Goal: Task Accomplishment & Management: Complete application form

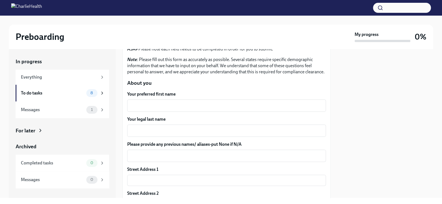
scroll to position [56, 0]
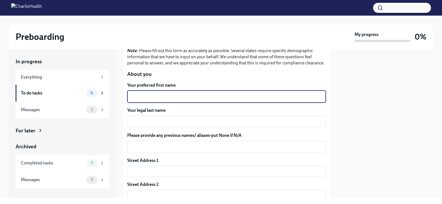
click at [180, 100] on textarea "Your preferred first name" at bounding box center [226, 96] width 192 height 7
type textarea "[PERSON_NAME]"
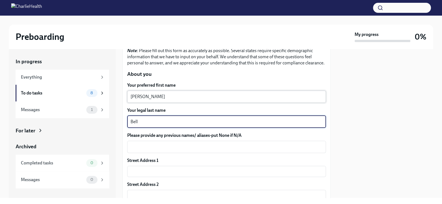
type textarea "Bell"
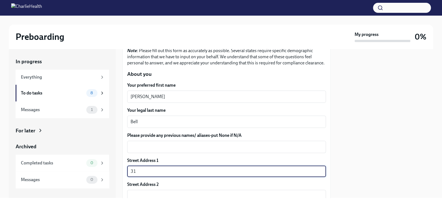
type input "[STREET_ADDRESS]"
type input "22406"
type input "[GEOGRAPHIC_DATA]"
type input "VA"
type input "US"
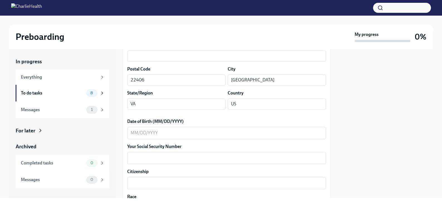
scroll to position [223, 0]
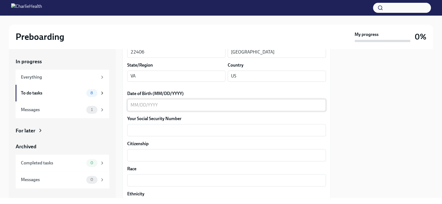
click at [187, 108] on textarea "Date of Birth (MM/DD/YYYY)" at bounding box center [226, 105] width 192 height 7
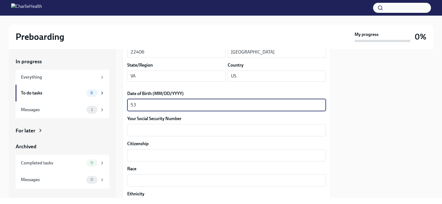
type textarea "5"
type textarea "[DATE]"
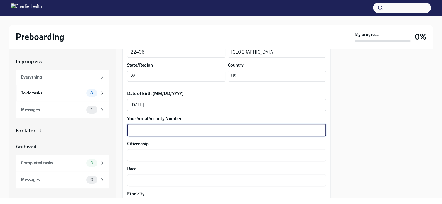
click at [175, 133] on textarea "Your Social Security Number" at bounding box center [226, 130] width 192 height 7
type textarea "226356545"
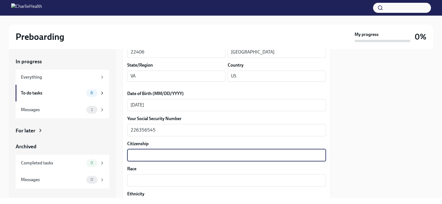
click at [174, 158] on textarea "Citizenship" at bounding box center [226, 155] width 192 height 7
type textarea "[GEOGRAPHIC_DATA]"
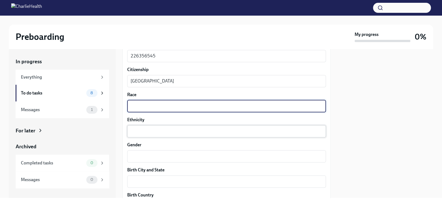
scroll to position [306, 0]
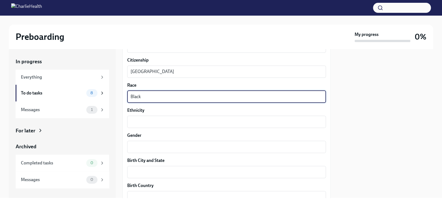
type textarea "Black"
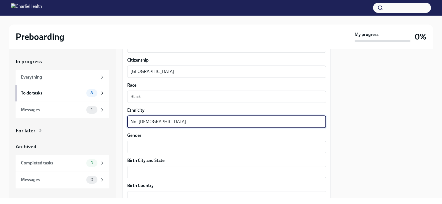
type textarea "Not [DEMOGRAPHIC_DATA]"
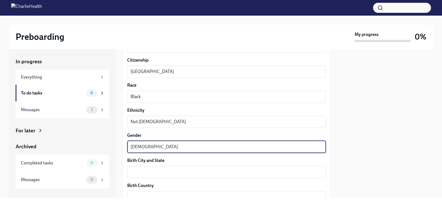
type textarea "[DEMOGRAPHIC_DATA]"
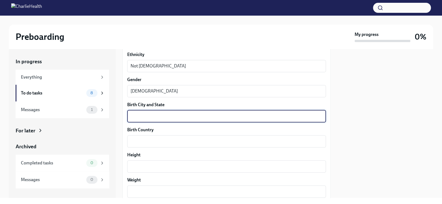
scroll to position [390, 0]
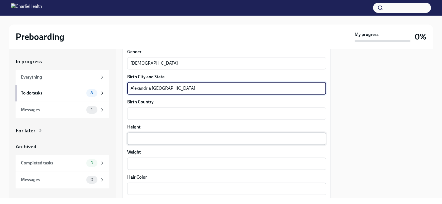
type textarea "Alexandria [GEOGRAPHIC_DATA]"
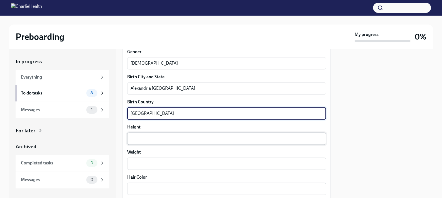
type textarea "[GEOGRAPHIC_DATA]"
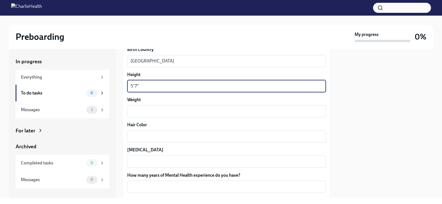
scroll to position [445, 0]
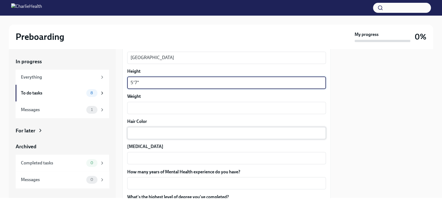
type textarea "5'7""
click at [195, 134] on div "x ​" at bounding box center [226, 133] width 199 height 12
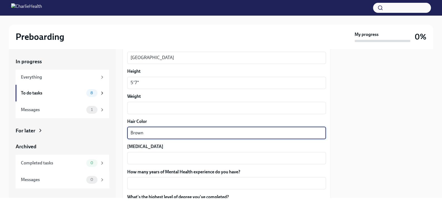
type textarea "Brown"
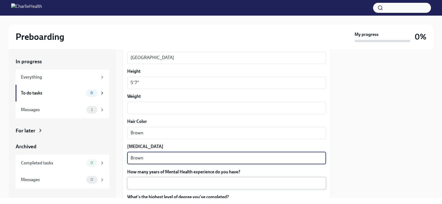
type textarea "Brown"
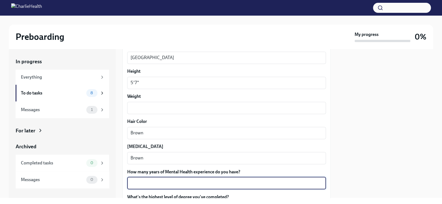
click at [170, 186] on textarea "How many years of Mental Health experience do you have?" at bounding box center [226, 182] width 192 height 7
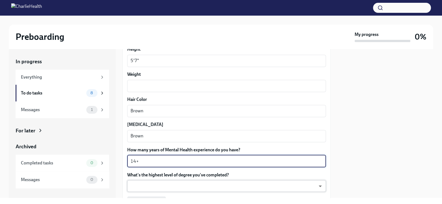
scroll to position [501, 0]
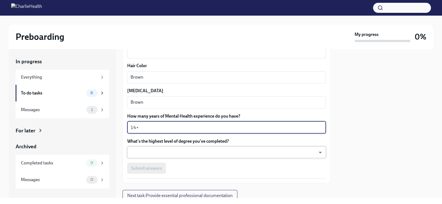
type textarea "14+"
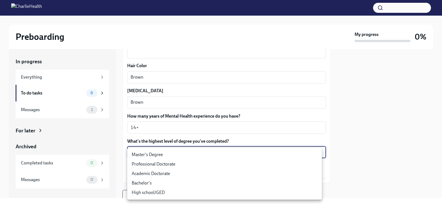
click at [218, 154] on body "Preboarding My progress 0% In progress Everything To do tasks 8 Messages 1 For …" at bounding box center [221, 102] width 442 height 204
click at [203, 154] on li "Master's Degree" at bounding box center [224, 154] width 194 height 9
type input "2vBr-ghkD"
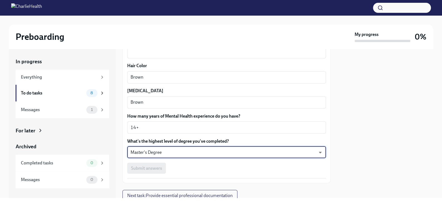
click at [188, 173] on div "Submit answers" at bounding box center [226, 167] width 199 height 11
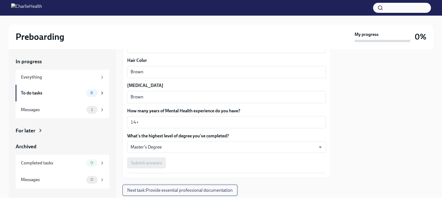
scroll to position [472, 0]
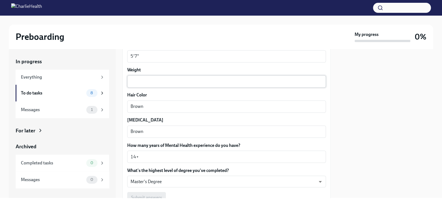
click at [143, 82] on div "x ​" at bounding box center [226, 81] width 199 height 12
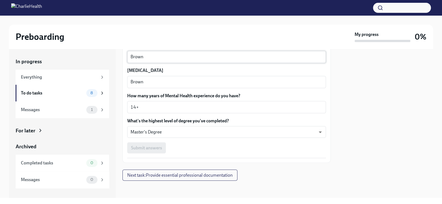
scroll to position [527, 0]
type textarea "-"
click at [156, 145] on div "Submit answers" at bounding box center [226, 146] width 199 height 11
click at [194, 149] on div "Submit answers" at bounding box center [226, 146] width 199 height 11
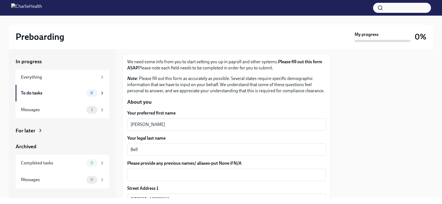
scroll to position [56, 0]
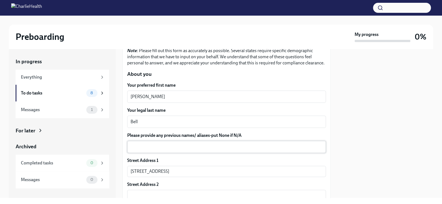
click at [157, 149] on textarea "Please provide any previous names/ aliases-put None if N/A" at bounding box center [226, 146] width 192 height 7
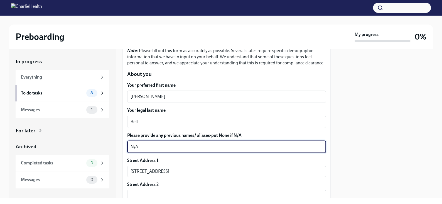
type textarea "N/A"
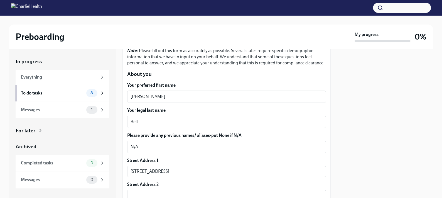
click at [273, 138] on label "Please provide any previous names/ aliases-put None if N/A" at bounding box center [226, 135] width 199 height 6
click at [273, 143] on textarea "N/A" at bounding box center [226, 146] width 192 height 7
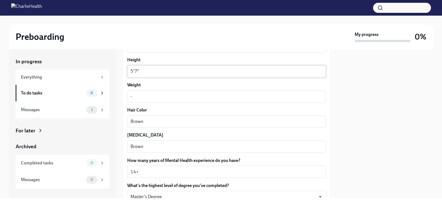
scroll to position [527, 0]
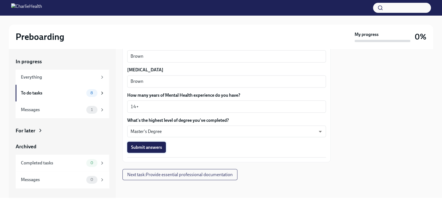
click at [133, 146] on span "Submit answers" at bounding box center [146, 147] width 31 height 6
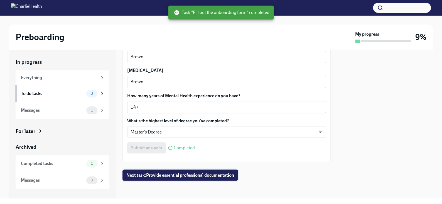
click at [194, 172] on span "Next task : Provide essential professional documentation" at bounding box center [180, 175] width 108 height 6
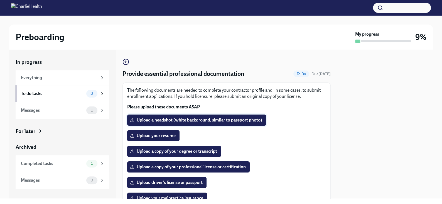
click at [223, 118] on span "Upload a headshot (white background, similar to passport photo)" at bounding box center [196, 120] width 131 height 6
click at [0, 0] on input "Upload a headshot (white background, similar to passport photo)" at bounding box center [0, 0] width 0 height 0
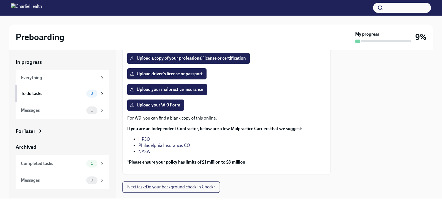
scroll to position [111, 0]
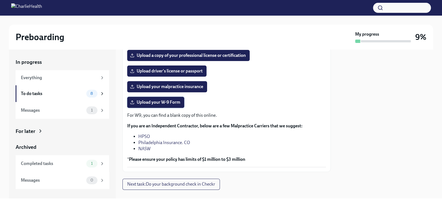
click at [169, 102] on span "Upload your W-9 Form" at bounding box center [155, 102] width 49 height 6
click at [0, 0] on input "Upload your W-9 Form" at bounding box center [0, 0] width 0 height 0
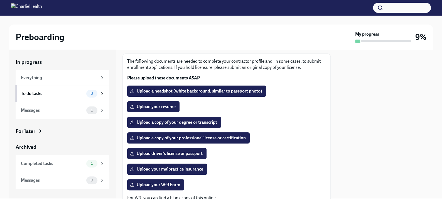
scroll to position [0, 0]
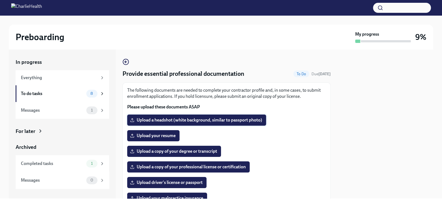
click at [190, 116] on label "Upload a headshot (white background, similar to passport photo)" at bounding box center [196, 119] width 139 height 11
click at [0, 0] on input "Upload a headshot (white background, similar to passport photo)" at bounding box center [0, 0] width 0 height 0
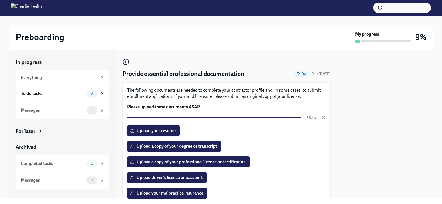
click at [156, 128] on span "Upload your resume" at bounding box center [153, 131] width 45 height 6
click at [0, 0] on input "Upload your resume" at bounding box center [0, 0] width 0 height 0
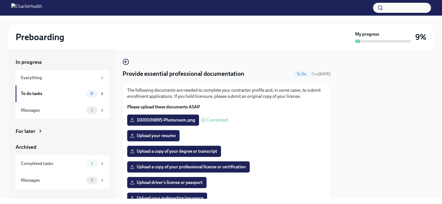
click at [166, 138] on span "Upload your resume" at bounding box center [153, 136] width 45 height 6
click at [0, 0] on input "Upload your resume" at bounding box center [0, 0] width 0 height 0
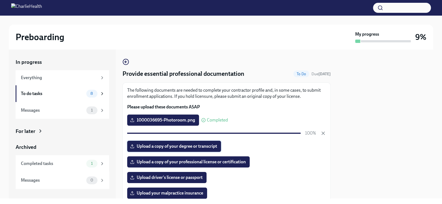
click at [184, 148] on span "Upload a copy of your degree or transcript" at bounding box center [174, 146] width 86 height 6
click at [0, 0] on input "Upload a copy of your degree or transcript" at bounding box center [0, 0] width 0 height 0
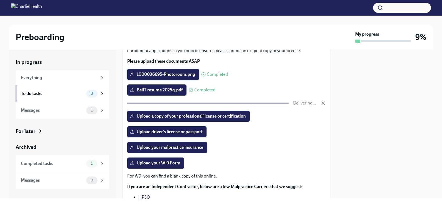
scroll to position [56, 0]
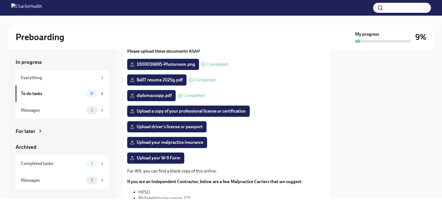
click at [189, 108] on label "Upload a copy of your professional license or certification" at bounding box center [188, 110] width 122 height 11
click at [0, 0] on input "Upload a copy of your professional license or certification" at bounding box center [0, 0] width 0 height 0
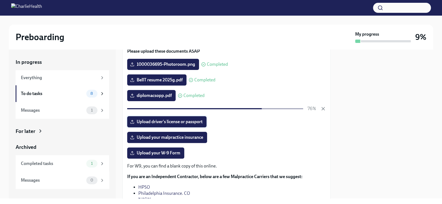
click at [158, 122] on span "Upload driver's license or passport" at bounding box center [167, 122] width 72 height 6
click at [0, 0] on input "Upload driver's license or passport" at bounding box center [0, 0] width 0 height 0
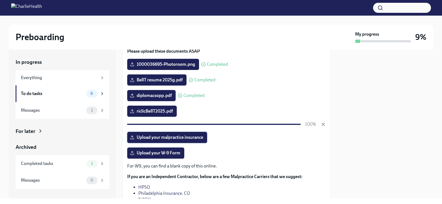
click at [152, 138] on span "Upload your malpractice insurance" at bounding box center [167, 137] width 72 height 6
click at [0, 0] on input "Upload your malpractice insurance" at bounding box center [0, 0] width 0 height 0
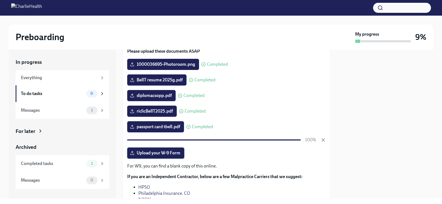
click at [171, 154] on span "Upload your W-9 Form" at bounding box center [155, 153] width 49 height 6
click at [0, 0] on input "Upload your W-9 Form" at bounding box center [0, 0] width 0 height 0
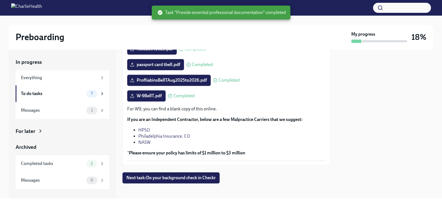
scroll to position [120, 0]
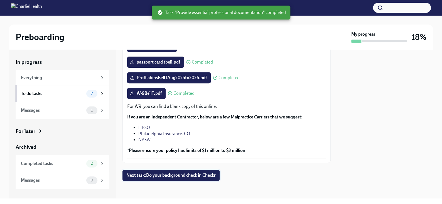
click at [183, 176] on span "Next task : Do your background check in Checkr" at bounding box center [170, 175] width 89 height 6
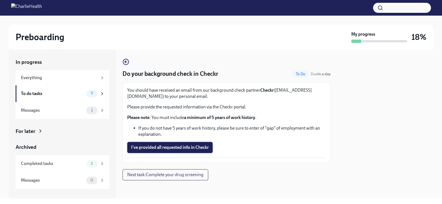
click at [190, 147] on span "I've provided all requested info in Checkr" at bounding box center [170, 147] width 78 height 6
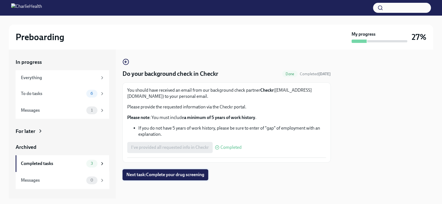
click at [193, 173] on span "Next task : Complete your drug screening" at bounding box center [165, 175] width 78 height 6
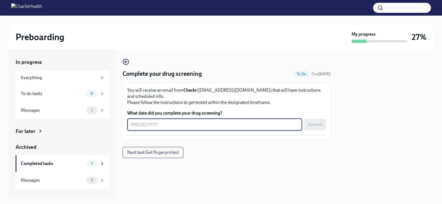
click at [201, 124] on textarea "What date did you complete your drug screening?" at bounding box center [214, 124] width 168 height 7
type textarea "[DATE]"
click at [318, 125] on span "Submit" at bounding box center [315, 125] width 14 height 6
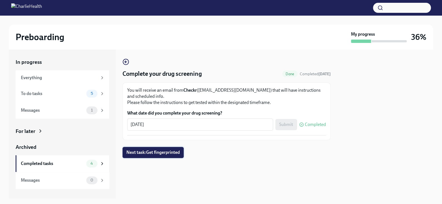
click at [164, 154] on span "Next task : Get fingerprinted" at bounding box center [152, 152] width 53 height 6
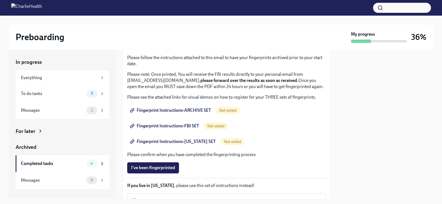
scroll to position [21, 0]
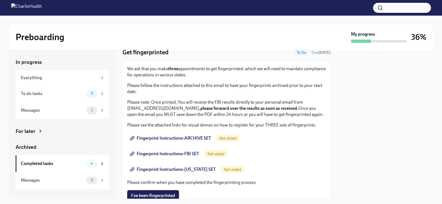
click at [172, 141] on span "Fingerprint Instructions-ARCHIVE SET" at bounding box center [171, 138] width 80 height 6
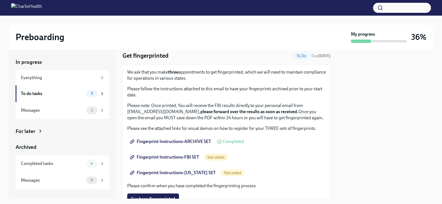
scroll to position [28, 0]
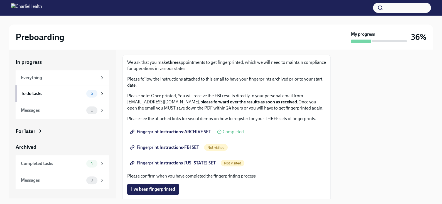
click at [175, 150] on span "Fingerprint Instructions-FBI SET" at bounding box center [165, 147] width 68 height 6
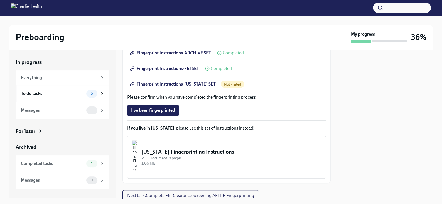
scroll to position [111, 0]
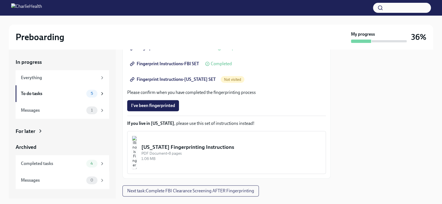
click at [196, 82] on span "Fingerprint Instructions-[US_STATE] SET" at bounding box center [173, 80] width 85 height 6
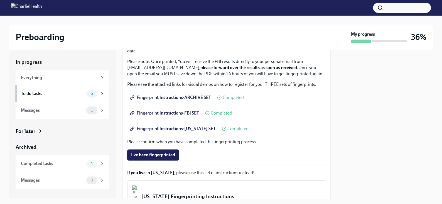
scroll to position [0, 0]
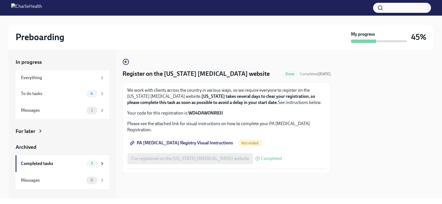
click at [204, 140] on span "PA [MEDICAL_DATA] Registry Visual Instructions" at bounding box center [182, 143] width 102 height 6
